Goal: Task Accomplishment & Management: Complete application form

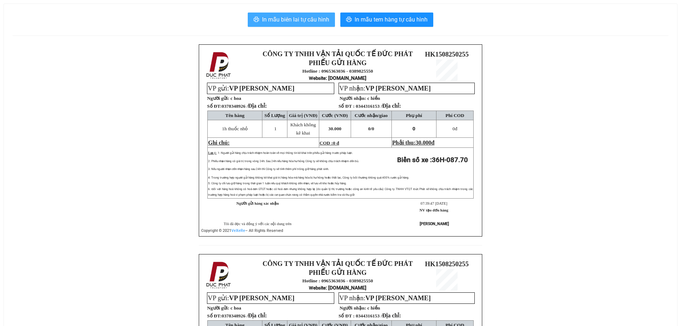
click at [275, 21] on span "In mẫu biên lai tự cấu hình" at bounding box center [295, 19] width 67 height 9
click at [282, 16] on span "In mẫu biên lai tự cấu hình" at bounding box center [295, 19] width 67 height 9
click at [316, 20] on span "In mẫu biên lai tự cấu hình" at bounding box center [295, 19] width 67 height 9
click at [289, 20] on span "In mẫu biên lai tự cấu hình" at bounding box center [295, 19] width 67 height 9
click at [295, 17] on span "In mẫu biên lai tự cấu hình" at bounding box center [295, 19] width 67 height 9
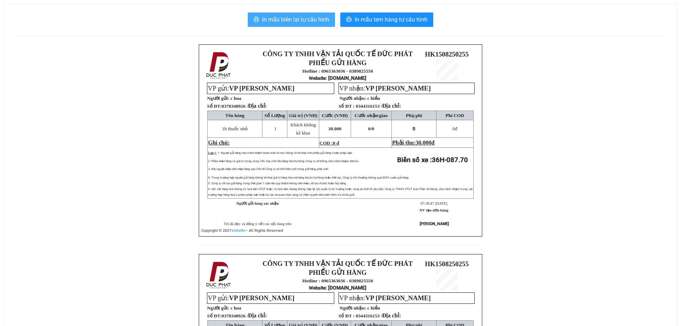
click at [297, 20] on span "In mẫu biên lai tự cấu hình" at bounding box center [295, 19] width 67 height 9
click at [270, 15] on span "In mẫu biên lai tự cấu hình" at bounding box center [295, 19] width 67 height 9
click at [298, 21] on span "In mẫu biên lai tự cấu hình" at bounding box center [295, 19] width 67 height 9
click at [129, 235] on div "CÔNG TY TNHH VẬN TẢI QUỐC TẾ ĐỨC PHÁT PHIẾU GỬI HÀNG Hotline : 0965363036 - 038…" at bounding box center [341, 253] width 656 height 419
click at [304, 16] on span "In mẫu biên lai tự cấu hình" at bounding box center [295, 19] width 67 height 9
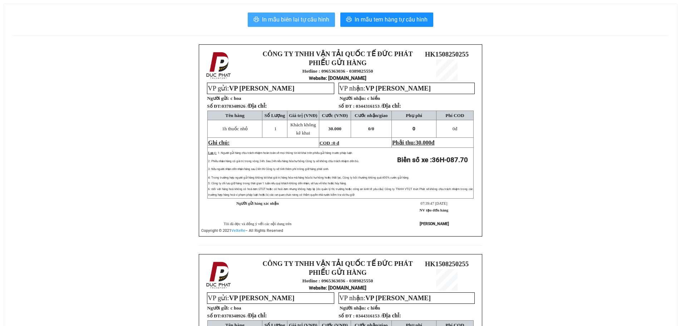
click at [300, 21] on span "In mẫu biên lai tự cấu hình" at bounding box center [295, 19] width 67 height 9
click at [529, 94] on div "CÔNG TY TNHH VẬN TẢI QUỐC TẾ ĐỨC PHÁT PHIẾU GỬI HÀNG Hotline : 0965363036 - 038…" at bounding box center [341, 253] width 656 height 419
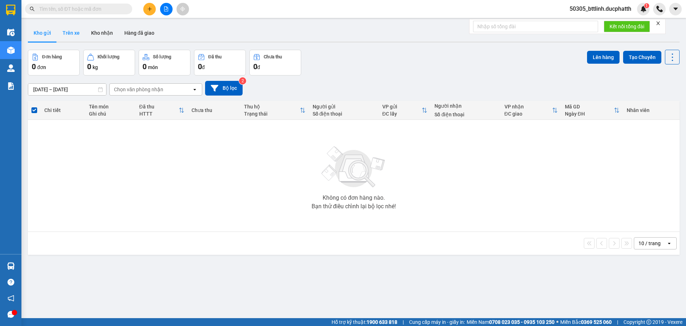
click at [67, 32] on button "Trên xe" at bounding box center [71, 32] width 29 height 17
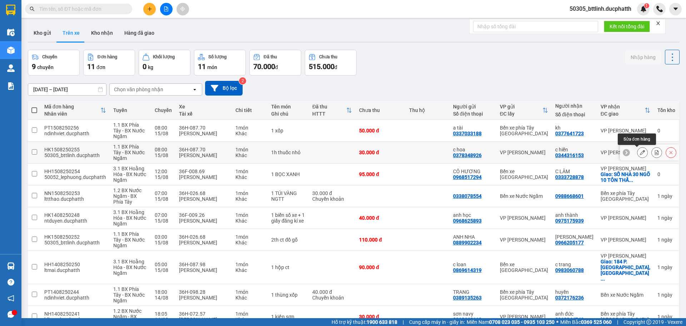
click at [640, 152] on icon at bounding box center [642, 152] width 5 height 5
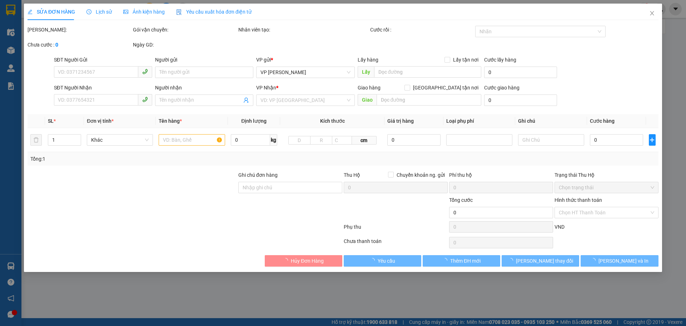
type input "0378348926"
type input "c hoa"
type input "0344316153"
type input "c hiền"
type input "30.000"
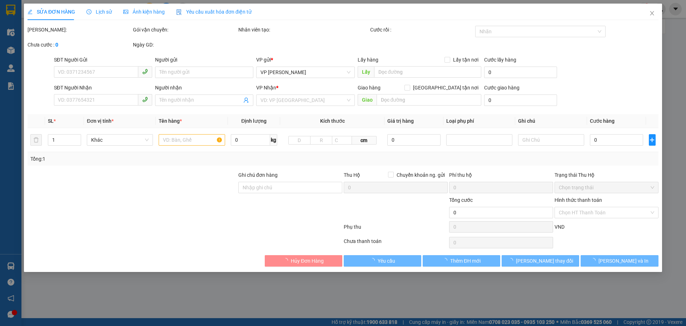
type input "30.000"
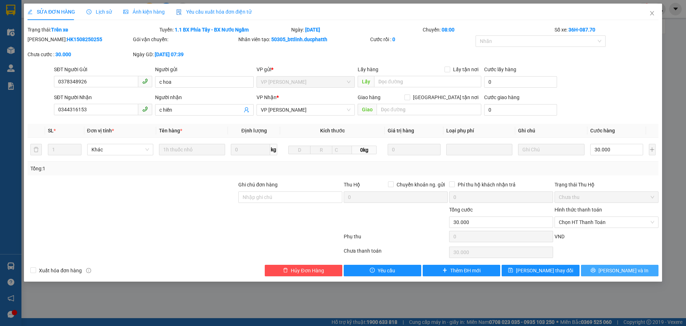
click at [596, 272] on icon "printer" at bounding box center [593, 269] width 5 height 5
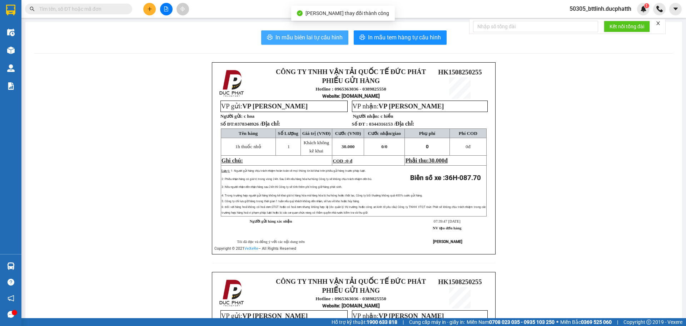
click at [307, 38] on span "In mẫu biên lai tự cấu hình" at bounding box center [309, 37] width 67 height 9
click at [310, 39] on span "In mẫu biên lai tự cấu hình" at bounding box center [309, 37] width 67 height 9
click at [312, 35] on span "In mẫu biên lai tự cấu hình" at bounding box center [309, 37] width 67 height 9
click at [312, 39] on span "In mẫu biên lai tự cấu hình" at bounding box center [309, 37] width 67 height 9
click at [307, 34] on span "In mẫu biên lai tự cấu hình" at bounding box center [309, 37] width 67 height 9
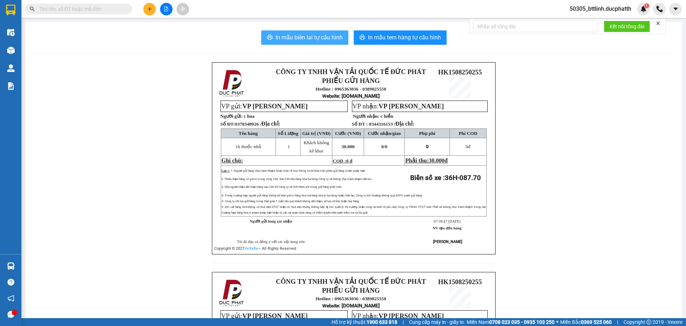
click at [294, 41] on span "In mẫu biên lai tự cấu hình" at bounding box center [309, 37] width 67 height 9
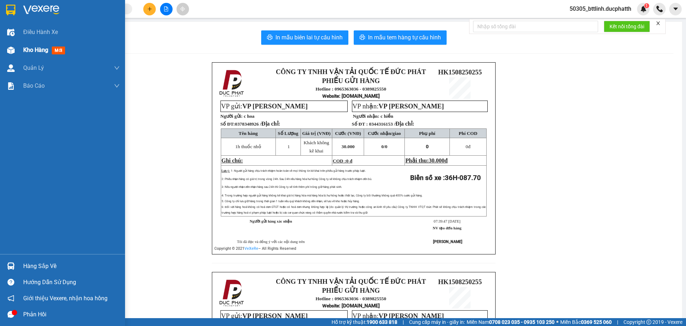
click at [27, 49] on span "Kho hàng" at bounding box center [35, 49] width 25 height 7
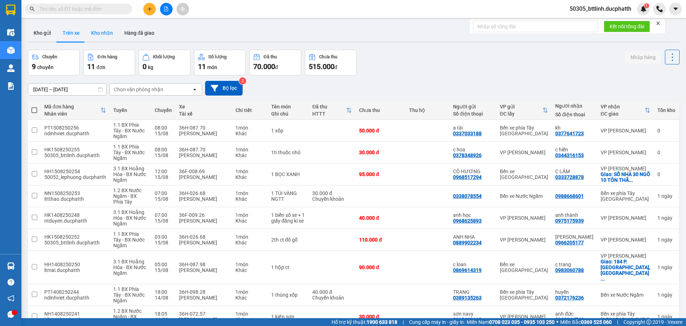
click at [95, 31] on button "Kho nhận" at bounding box center [101, 32] width 33 height 17
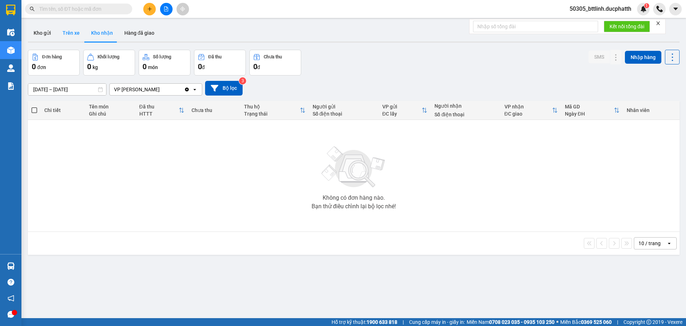
click at [79, 32] on button "Trên xe" at bounding box center [71, 32] width 29 height 17
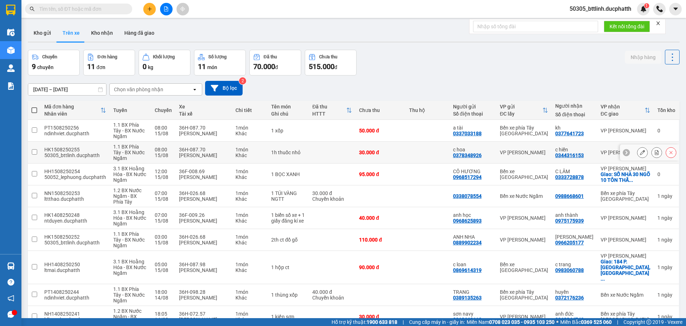
click at [638, 154] on button at bounding box center [643, 152] width 10 height 13
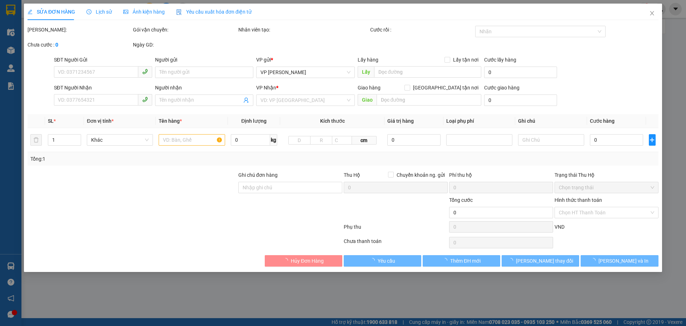
type input "0378348926"
type input "c hoa"
type input "0344316153"
type input "c hiền"
type input "30.000"
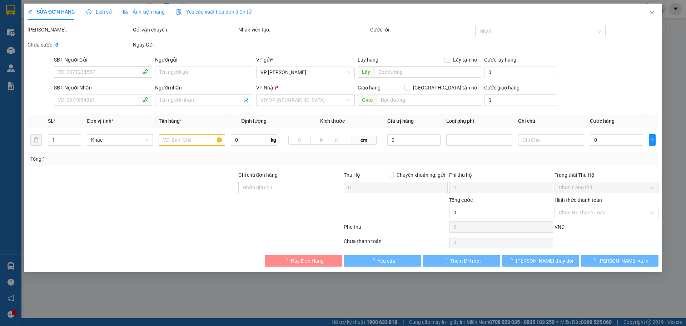
type input "30.000"
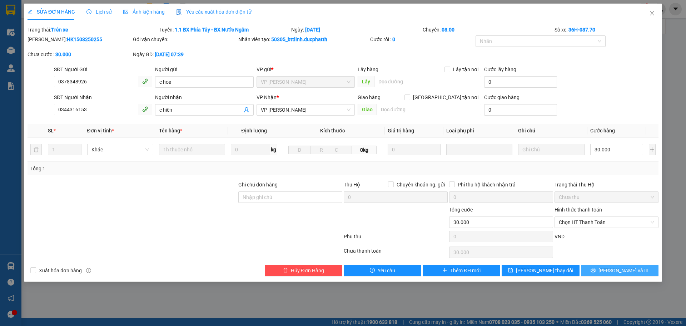
click at [621, 271] on span "Lưu và In" at bounding box center [624, 270] width 50 height 8
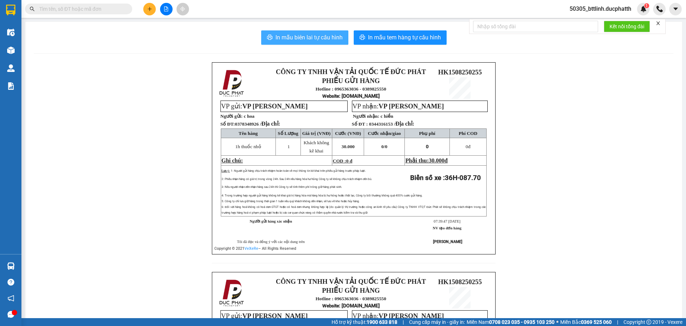
click at [305, 41] on span "In mẫu biên lai tự cấu hình" at bounding box center [309, 37] width 67 height 9
click at [299, 40] on span "In mẫu biên lai tự cấu hình" at bounding box center [309, 37] width 67 height 9
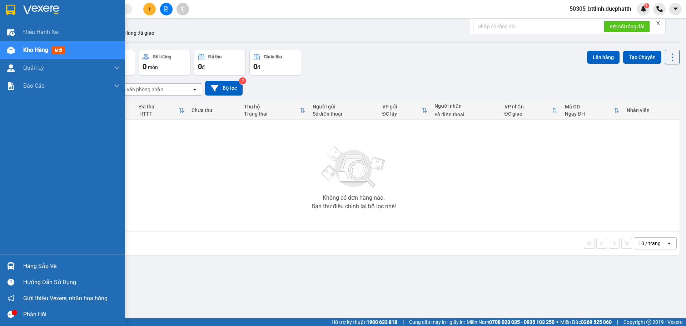
click at [29, 50] on span "Kho hàng" at bounding box center [35, 49] width 25 height 7
click at [42, 48] on span "Kho hàng" at bounding box center [35, 49] width 25 height 7
click at [54, 49] on span "mới" at bounding box center [58, 50] width 13 height 8
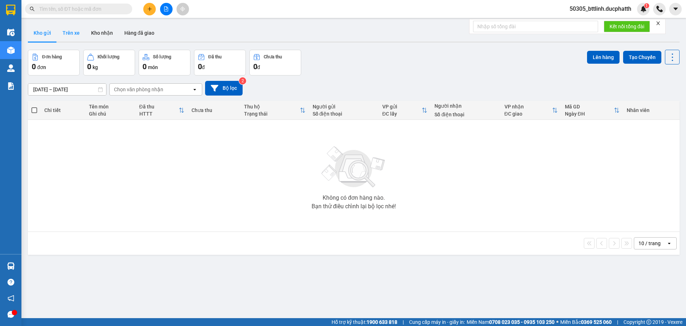
click at [64, 33] on button "Trên xe" at bounding box center [71, 32] width 29 height 17
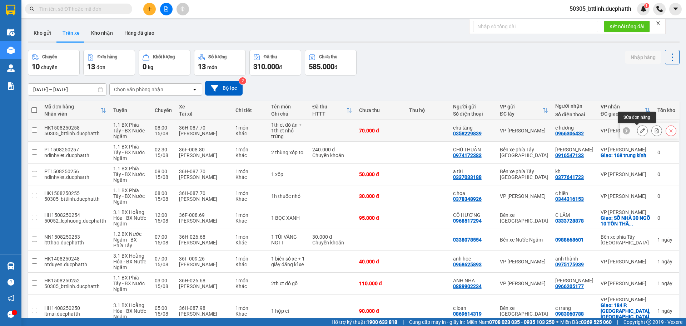
click at [640, 130] on icon at bounding box center [642, 130] width 5 height 5
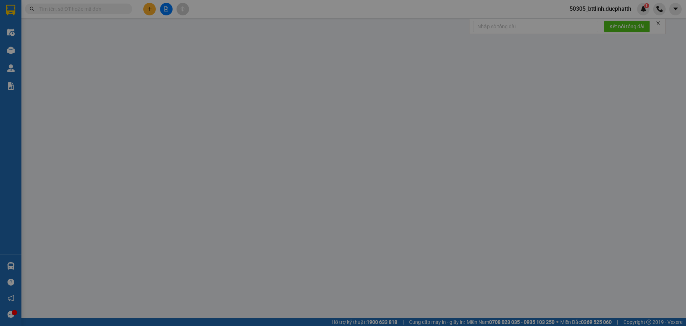
type input "0358229839"
type input "chú tăng"
type input "0966306432"
type input "c hương"
type input "70.000"
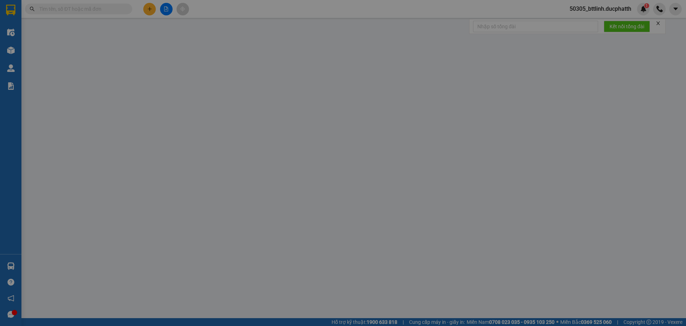
type input "70.000"
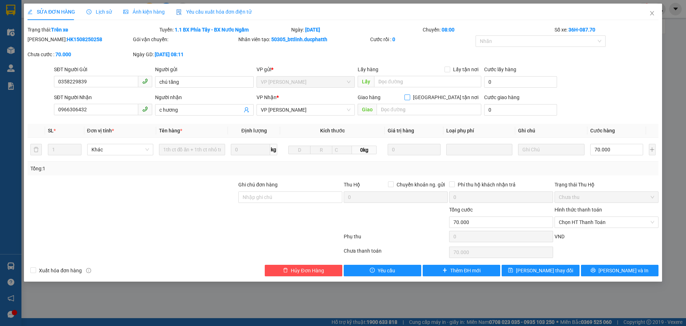
click at [410, 98] on input "Giao tận nơi" at bounding box center [407, 96] width 5 height 5
checkbox input "true"
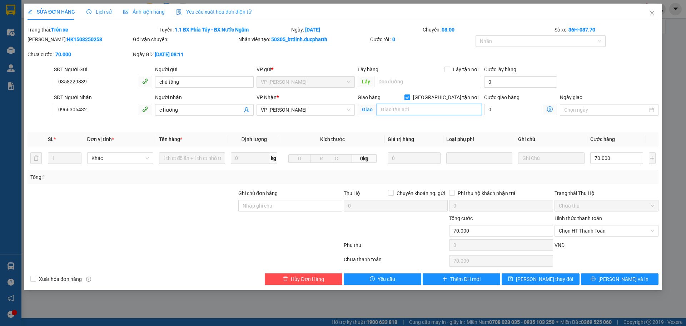
click at [415, 107] on input "text" at bounding box center [429, 109] width 105 height 11
type input "bệnh viện 108"
click at [552, 110] on icon "dollar-circle" at bounding box center [550, 109] width 6 height 6
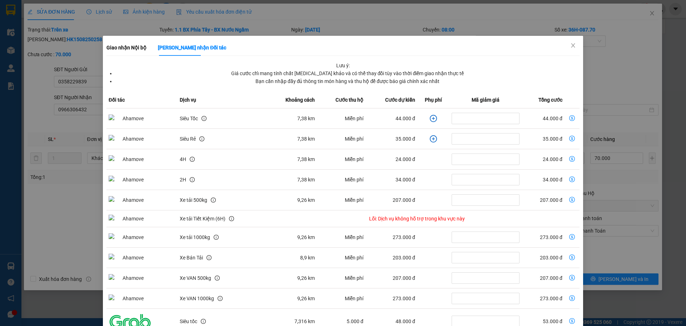
click at [430, 119] on icon "plus-circle" at bounding box center [433, 118] width 7 height 7
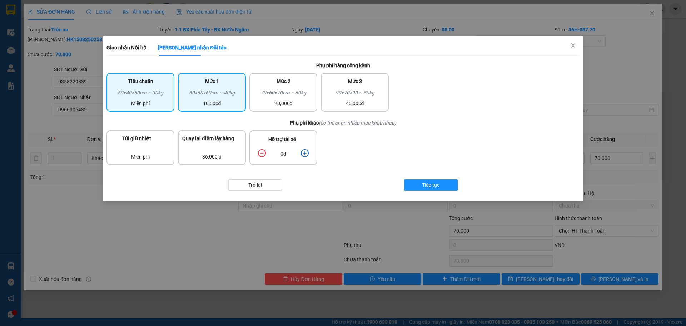
click at [213, 92] on div "60x50x60cm ~ 40kg" at bounding box center [211, 94] width 59 height 11
click at [307, 150] on icon "plus-circle" at bounding box center [305, 153] width 8 height 8
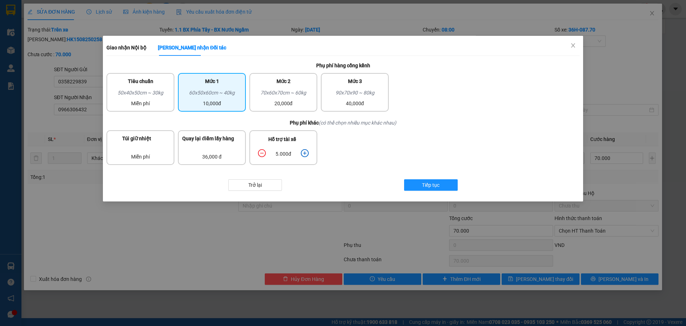
click at [307, 150] on icon "plus-circle" at bounding box center [305, 153] width 8 height 8
click at [418, 183] on button "Tiếp tục" at bounding box center [431, 184] width 54 height 11
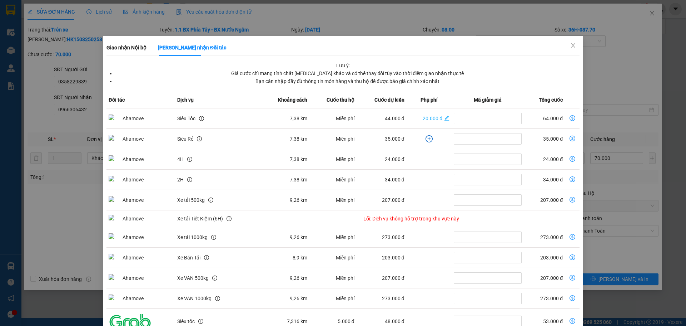
click at [544, 120] on td "64.000 đ" at bounding box center [544, 118] width 41 height 20
click at [541, 117] on td "64.000 đ" at bounding box center [544, 118] width 41 height 20
click at [570, 117] on icon "dollar-circle" at bounding box center [573, 118] width 6 height 6
type input "134.000"
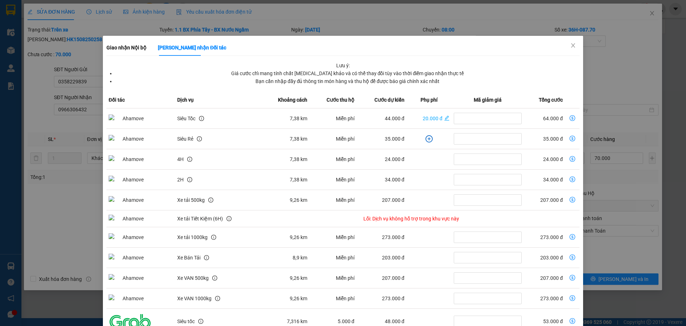
type input "64.000"
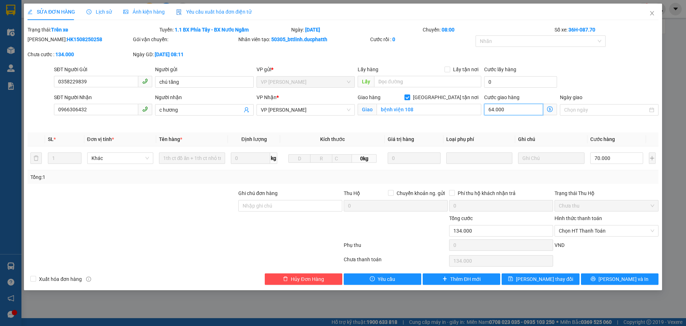
click at [492, 106] on input "64.000" at bounding box center [513, 109] width 59 height 11
type input "70.000"
type input "0"
type input "70.006"
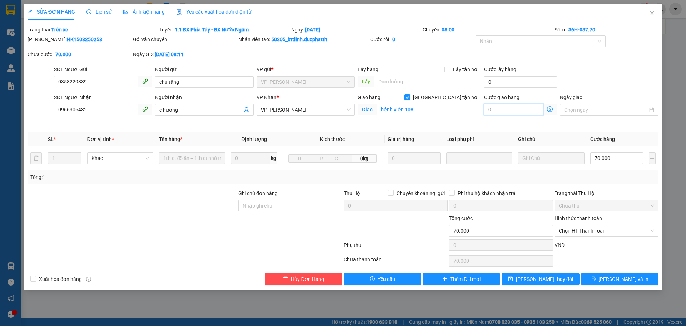
type input "70.006"
type input "6"
type input "70.065"
type input "65"
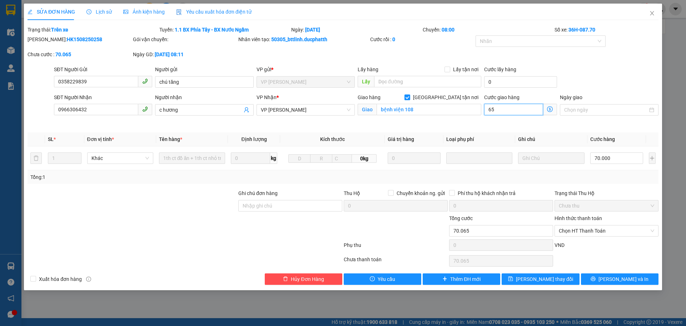
type input "70.650"
type input "6.500"
type input "76.500"
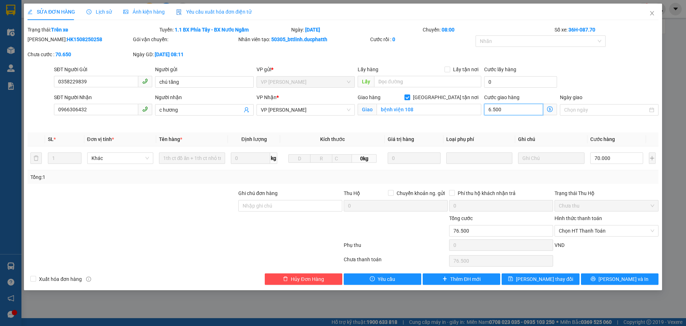
type input "65.000"
type input "135.000"
type input "65.000"
type input "135.000"
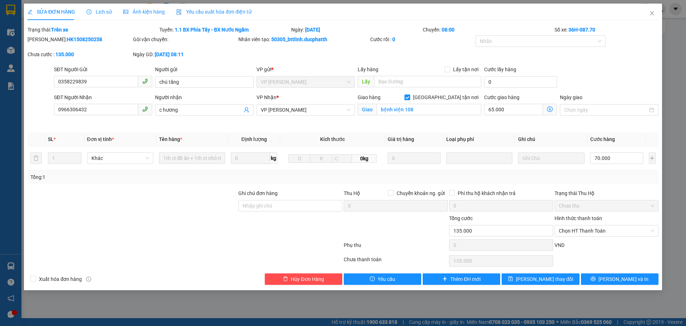
type input "135.000"
type input "65.000"
click at [494, 123] on div "Cước giao hàng 65.000 Giao nhận Nội bộ Giao nhận Đối tác Lưu ý: Giá cước chỉ ma…" at bounding box center [521, 110] width 76 height 34
click at [596, 112] on input "Ngày giao" at bounding box center [605, 110] width 83 height 8
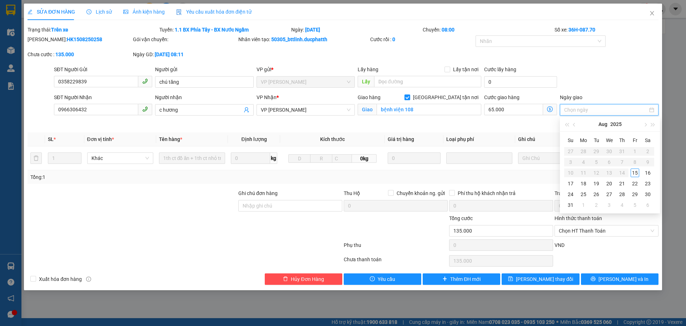
click at [536, 120] on div "Cước giao hàng 65.000 Giao nhận Nội bộ Giao nhận Đối tác Lưu ý: Giá cước chỉ ma…" at bounding box center [521, 110] width 76 height 34
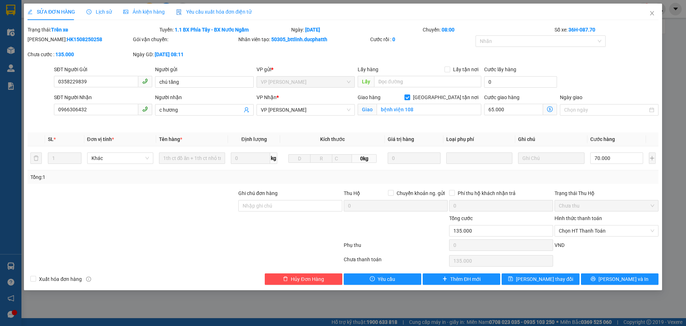
click at [551, 107] on icon "dollar-circle" at bounding box center [550, 109] width 6 height 6
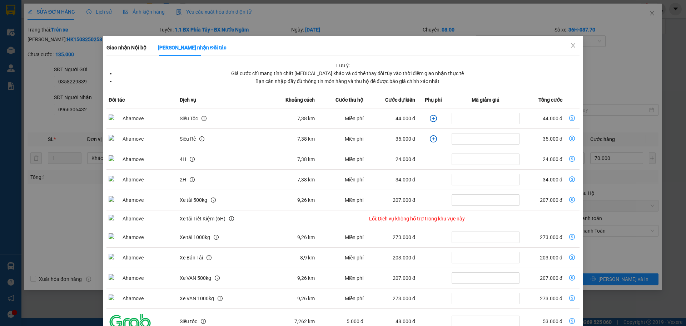
click at [430, 119] on icon "plus-circle" at bounding box center [433, 118] width 7 height 7
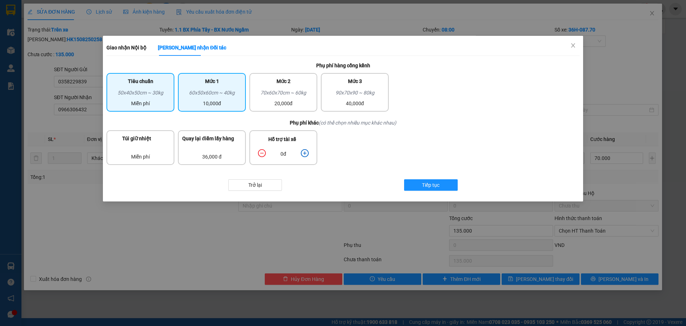
click at [210, 102] on div "10,000đ" at bounding box center [211, 103] width 59 height 8
click at [306, 152] on icon "plus-circle" at bounding box center [305, 153] width 8 height 8
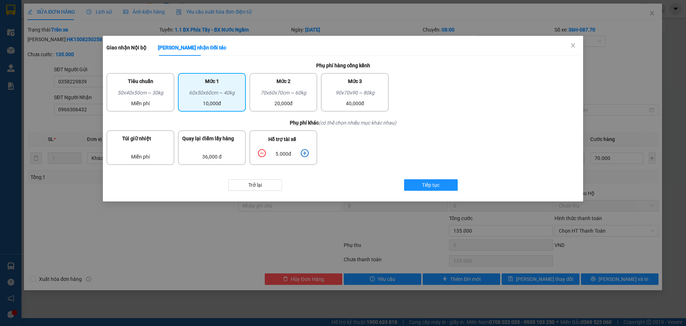
click at [306, 152] on icon "plus-circle" at bounding box center [305, 153] width 8 height 8
click at [441, 183] on button "Tiếp tục" at bounding box center [431, 184] width 54 height 11
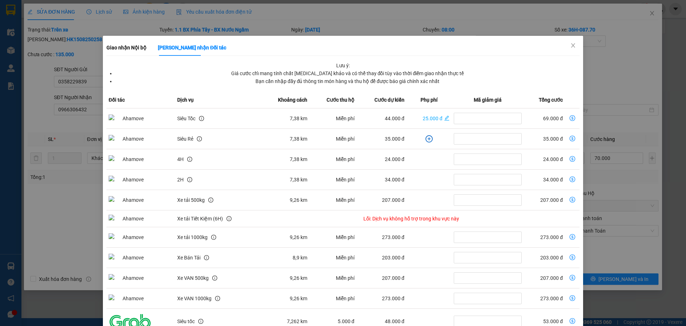
click at [543, 120] on td "69.000 đ" at bounding box center [544, 118] width 41 height 20
click at [570, 117] on icon "dollar-circle" at bounding box center [573, 118] width 6 height 6
type input "139.000"
type input "69.000"
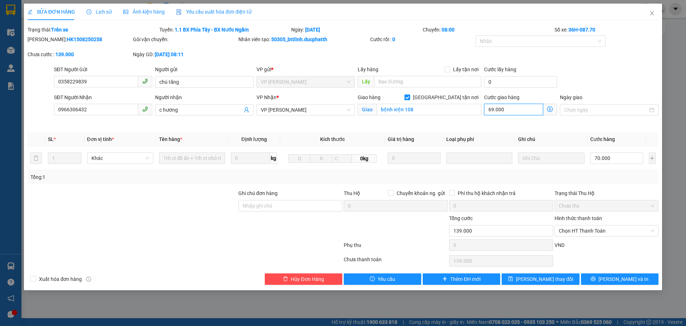
click at [511, 110] on input "69.000" at bounding box center [513, 109] width 59 height 11
type input "70.000"
type input "0"
type input "70.007"
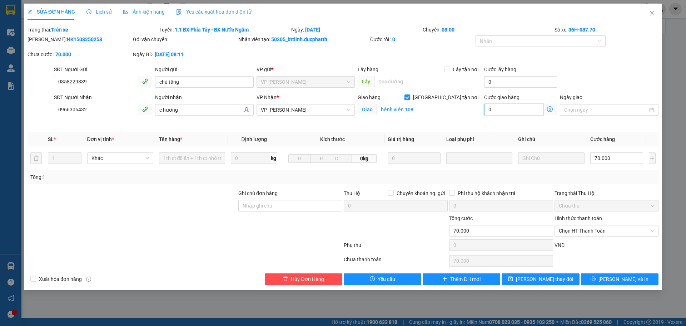
type input "70.007"
type input "7"
type input "70.070"
type input "70.000"
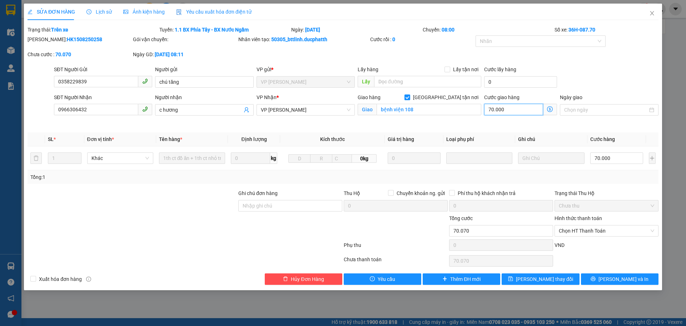
type input "140.000"
type input "70"
type input "140.000"
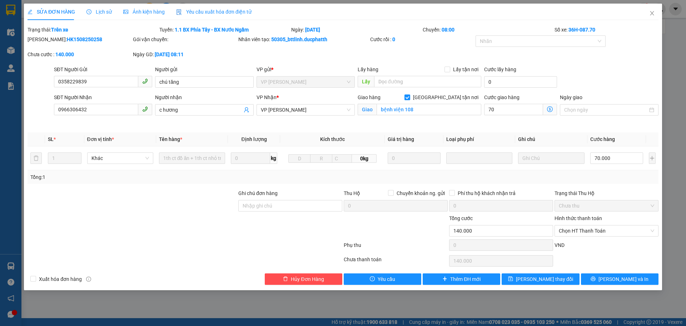
type input "70.000"
click at [505, 132] on th "Loại phụ phí" at bounding box center [479, 139] width 72 height 14
click at [604, 278] on button "Lưu và In" at bounding box center [620, 278] width 78 height 11
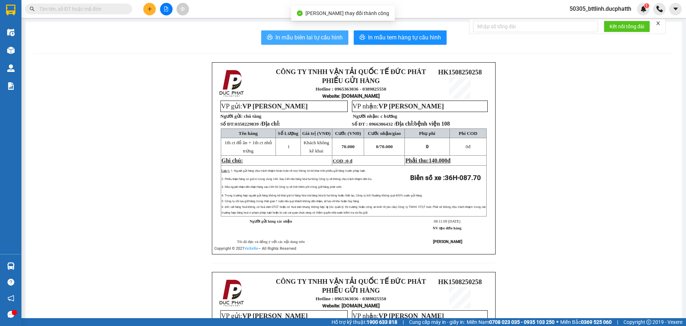
click at [310, 37] on span "In mẫu biên lai tự cấu hình" at bounding box center [309, 37] width 67 height 9
click at [318, 40] on span "In mẫu biên lai tự cấu hình" at bounding box center [309, 37] width 67 height 9
